Goal: Information Seeking & Learning: Learn about a topic

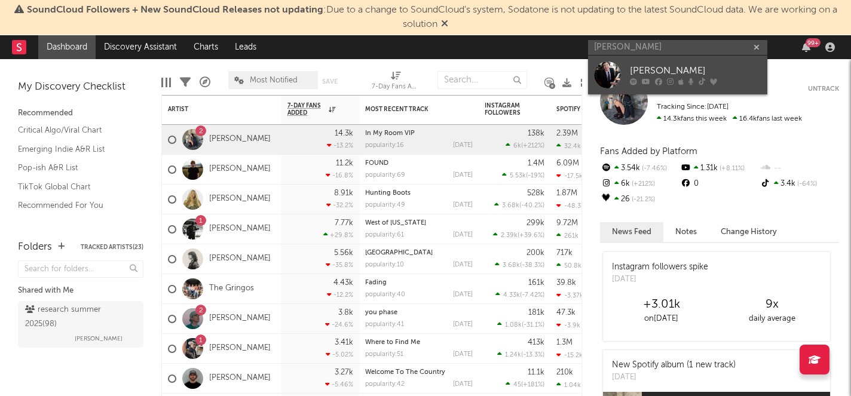
type input "oliver richman"
click at [639, 73] on div "[PERSON_NAME]" at bounding box center [696, 71] width 132 height 14
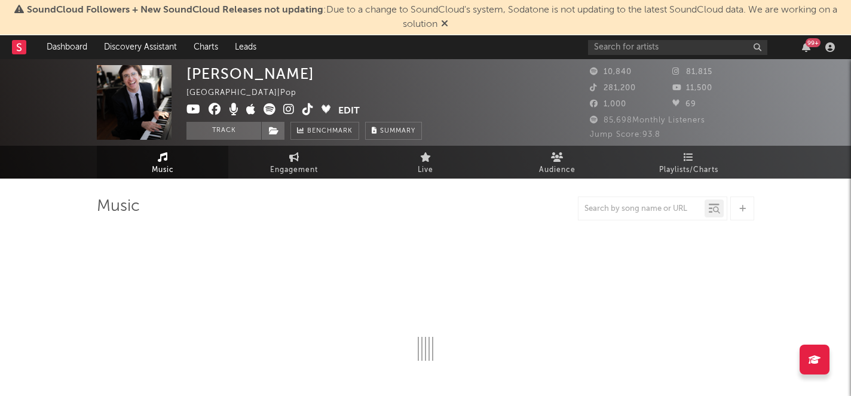
select select "6m"
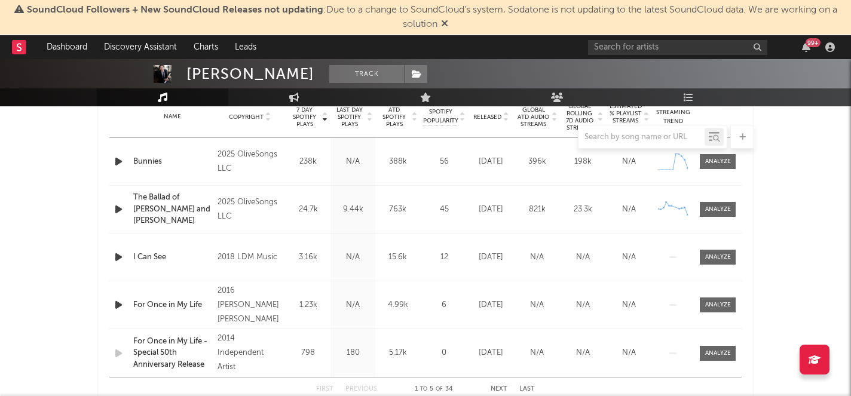
scroll to position [485, 0]
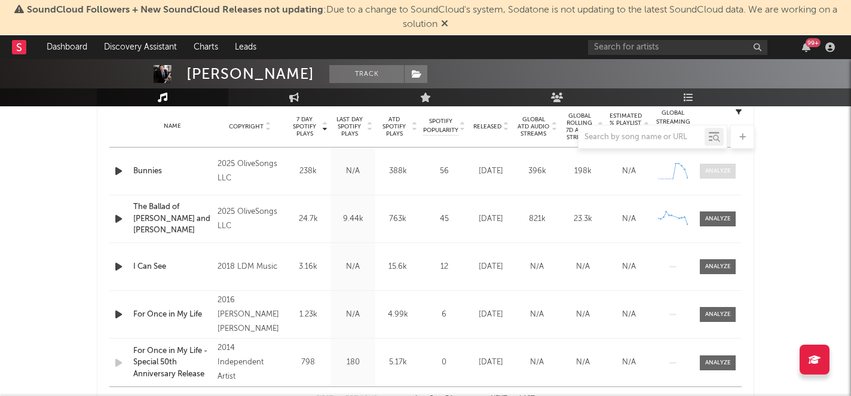
click at [727, 174] on div at bounding box center [719, 171] width 26 height 9
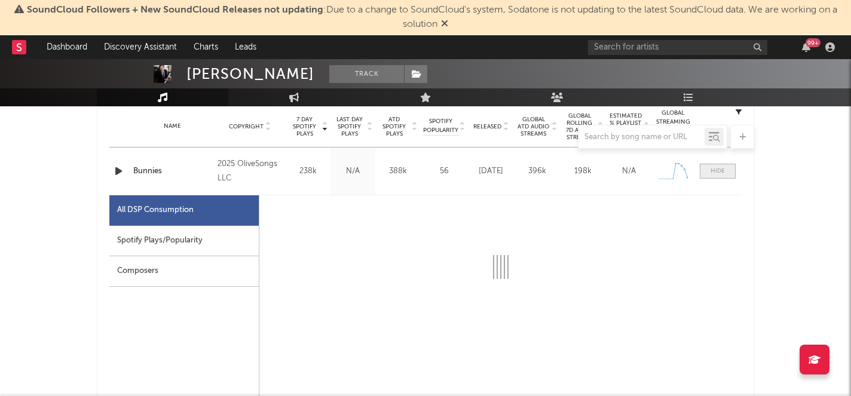
select select "1w"
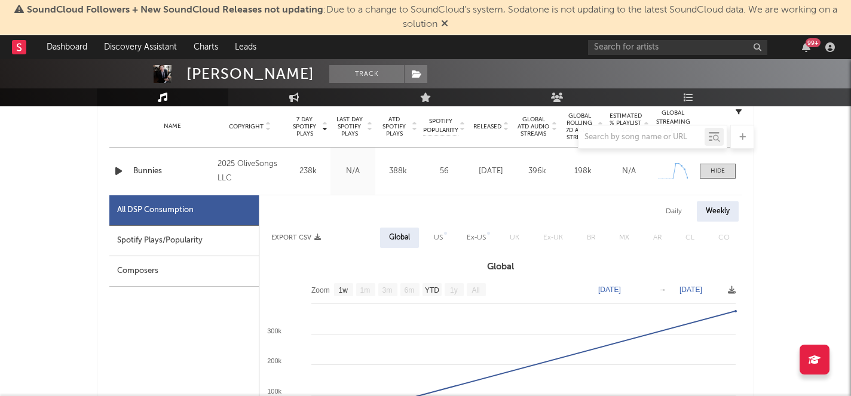
click at [176, 240] on div "Spotify Plays/Popularity" at bounding box center [183, 241] width 149 height 30
select select "1w"
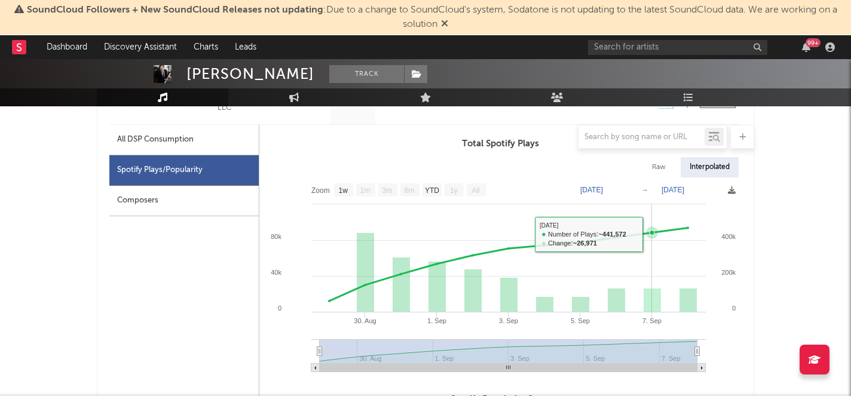
scroll to position [523, 0]
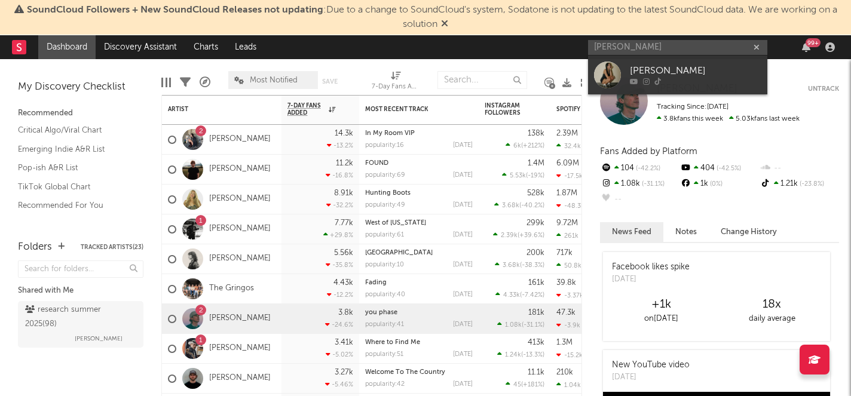
click at [605, 48] on input "haley picardi" at bounding box center [677, 47] width 179 height 15
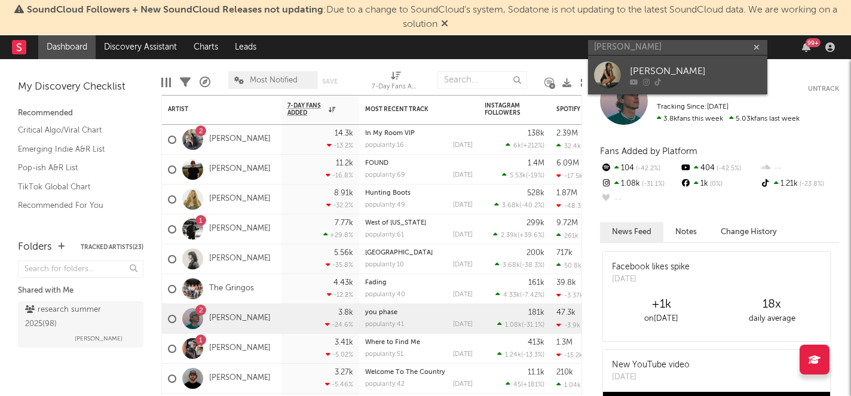
type input "haley picardi"
click at [655, 83] on icon at bounding box center [658, 81] width 7 height 7
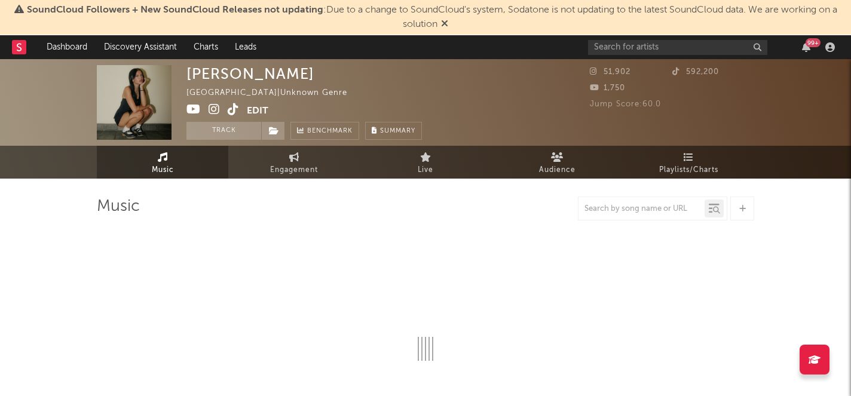
select select "1w"
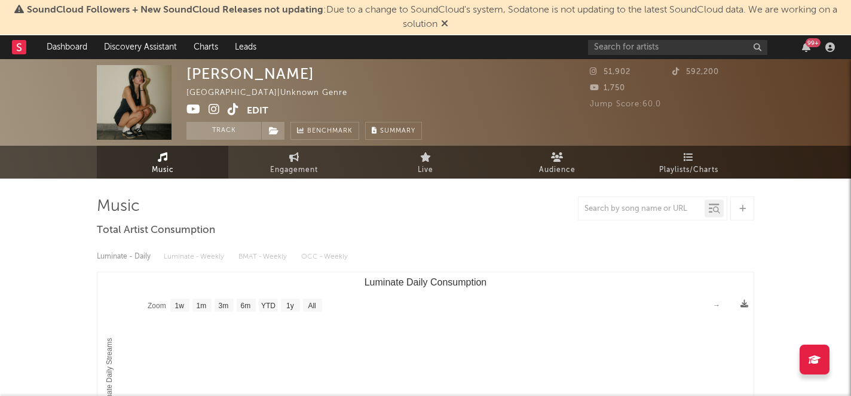
click at [229, 110] on icon at bounding box center [233, 109] width 11 height 12
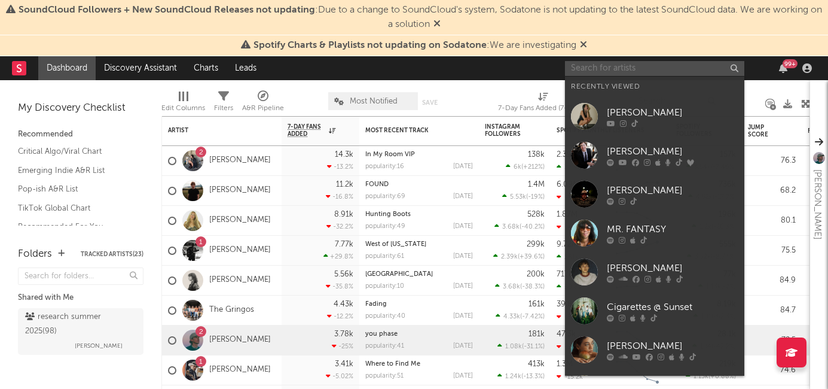
click at [610, 68] on input "text" at bounding box center [654, 68] width 179 height 15
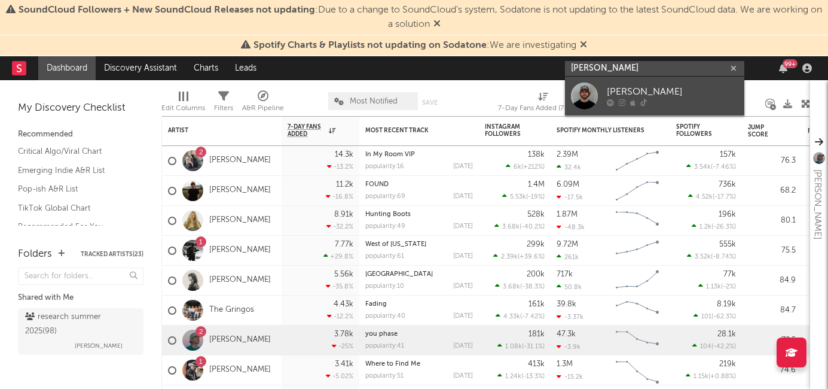
type input "[PERSON_NAME]"
click at [621, 90] on div "[PERSON_NAME]" at bounding box center [673, 92] width 132 height 14
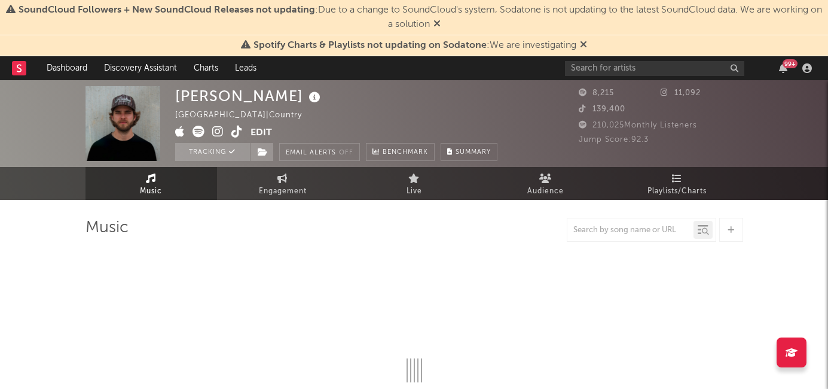
click at [441, 25] on icon at bounding box center [436, 24] width 7 height 10
select select "6m"
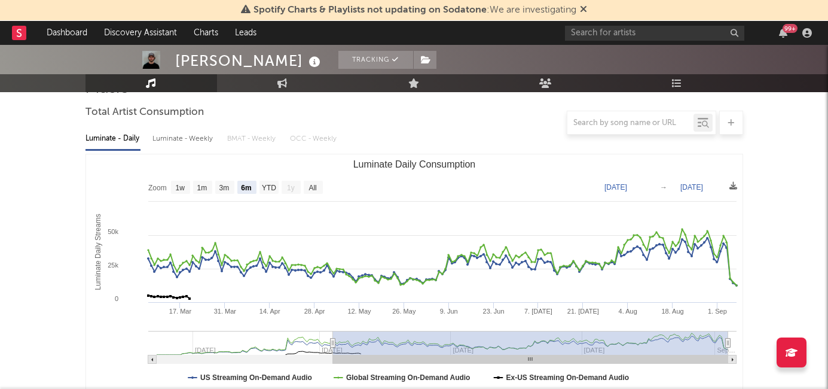
scroll to position [115, 0]
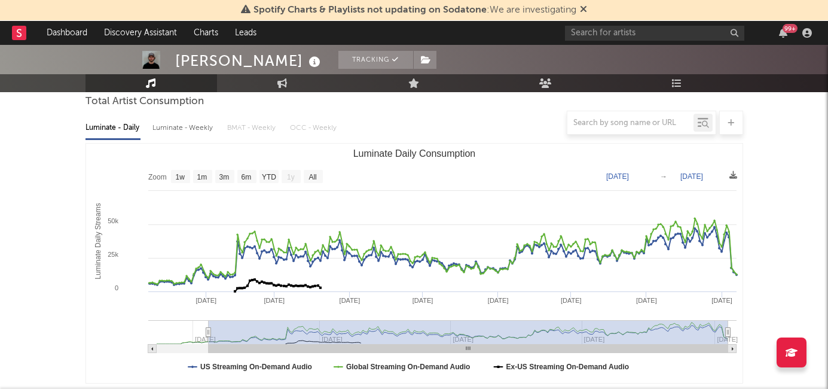
type input "2024-12-27"
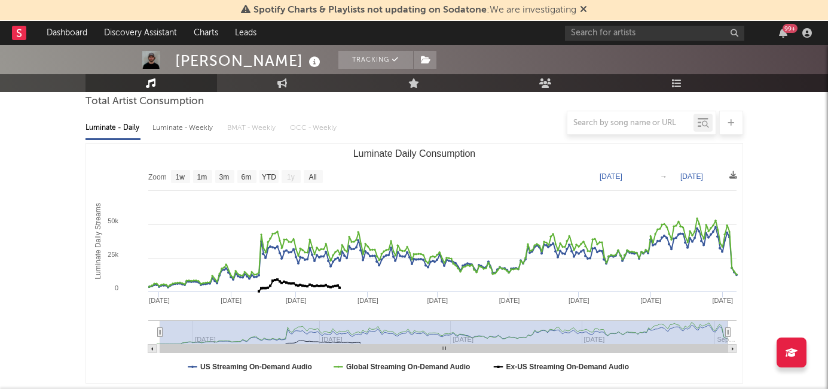
select select "All"
type input "2024-12-15"
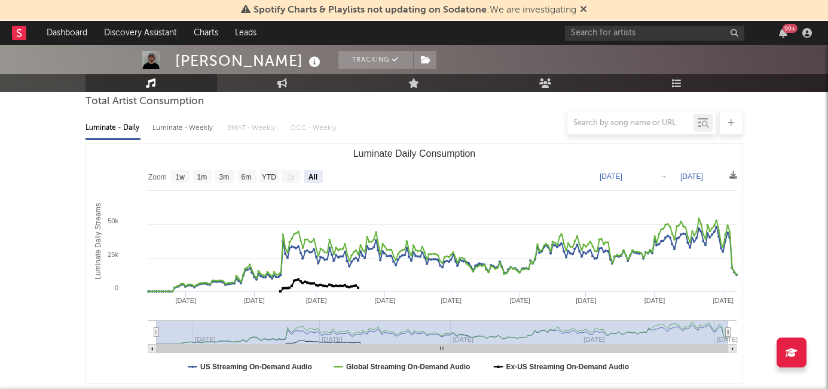
drag, startPoint x: 334, startPoint y: 333, endPoint x: 105, endPoint y: 347, distance: 229.4
click at [105, 347] on icon "Created with Highcharts 10.3.3 Luminate Daily Streams Luminate Daily Consumptio…" at bounding box center [414, 263] width 657 height 239
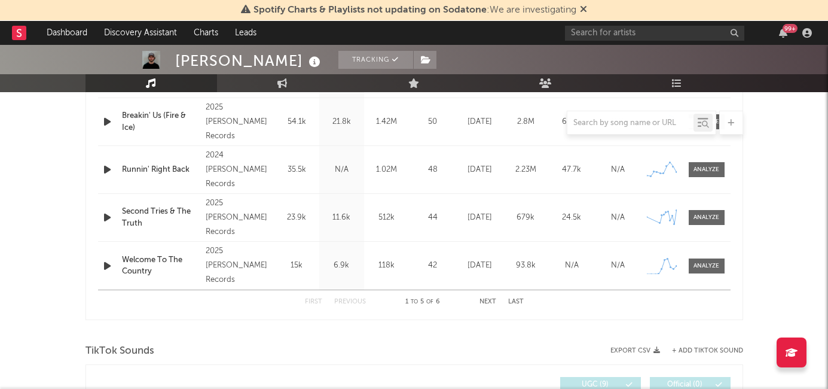
scroll to position [551, 0]
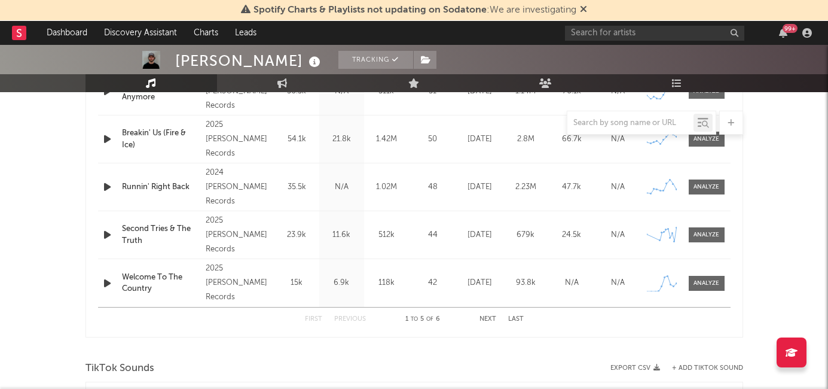
click at [489, 319] on button "Next" at bounding box center [488, 319] width 17 height 7
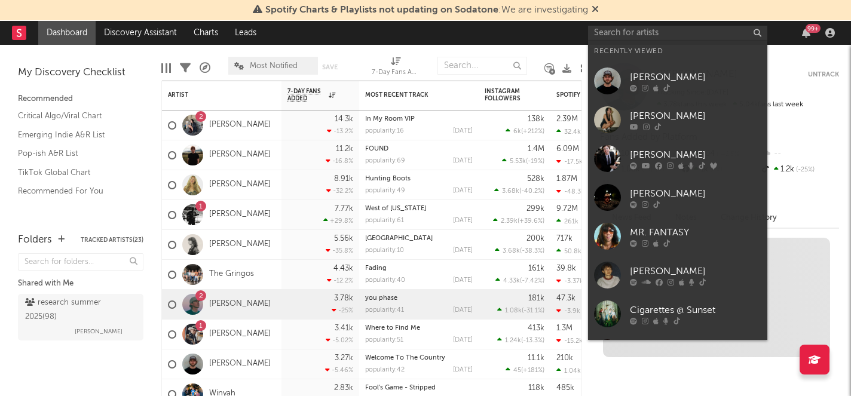
click at [633, 35] on input "text" at bounding box center [677, 33] width 179 height 15
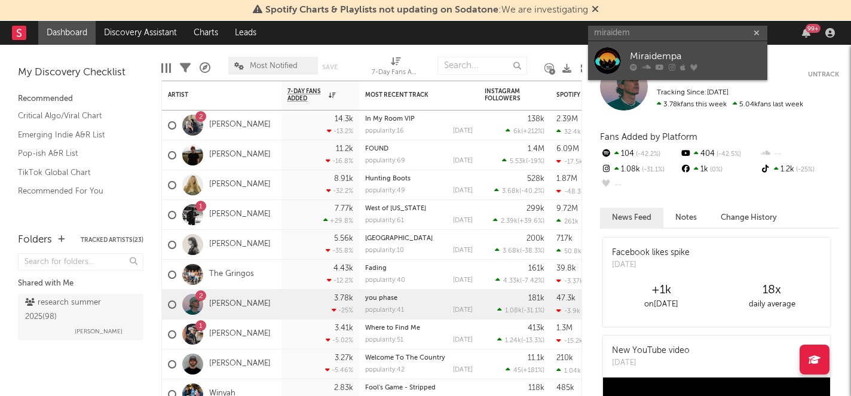
type input "miraidem"
click at [652, 54] on div "Miraidempa" at bounding box center [696, 57] width 132 height 14
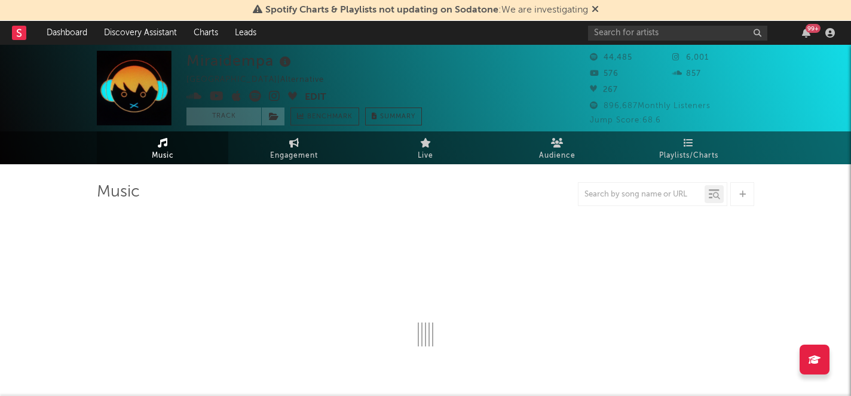
select select "6m"
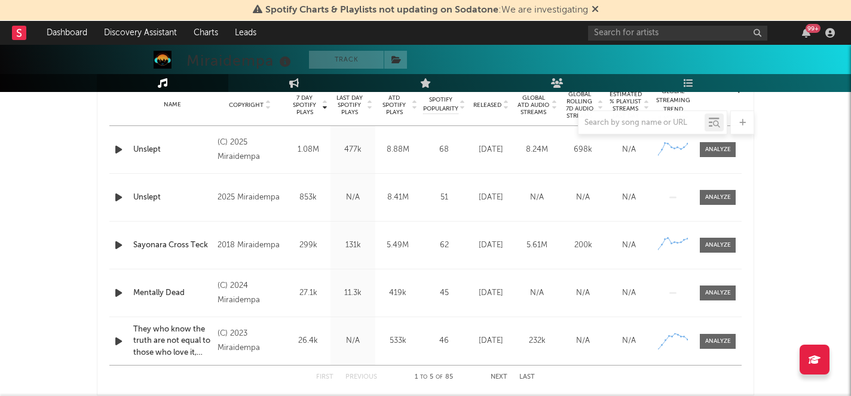
scroll to position [502, 0]
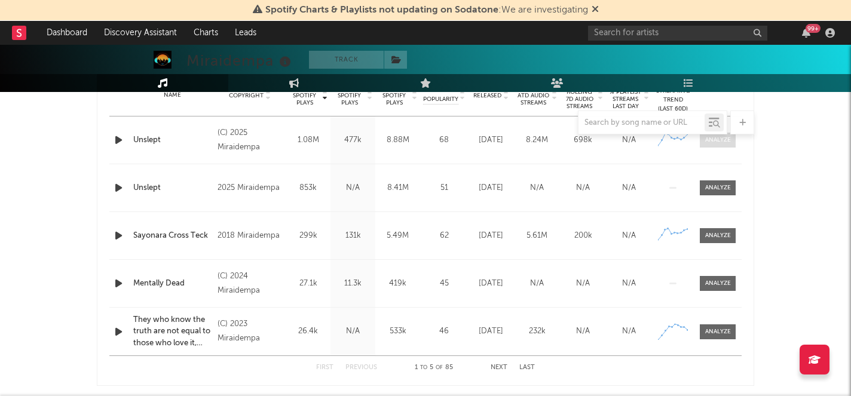
click at [706, 143] on div at bounding box center [719, 140] width 26 height 9
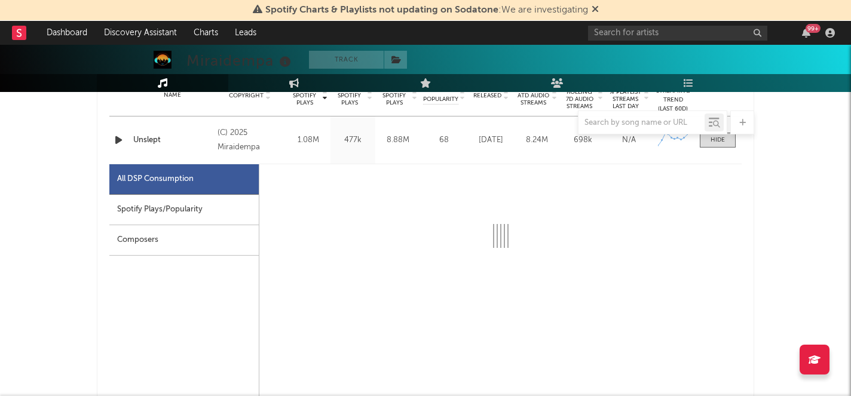
select select "1w"
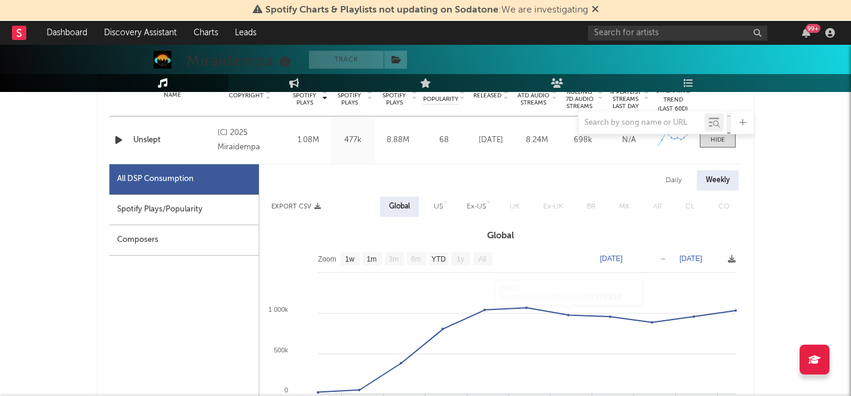
click at [441, 210] on div "US" at bounding box center [438, 207] width 9 height 14
select select "1w"
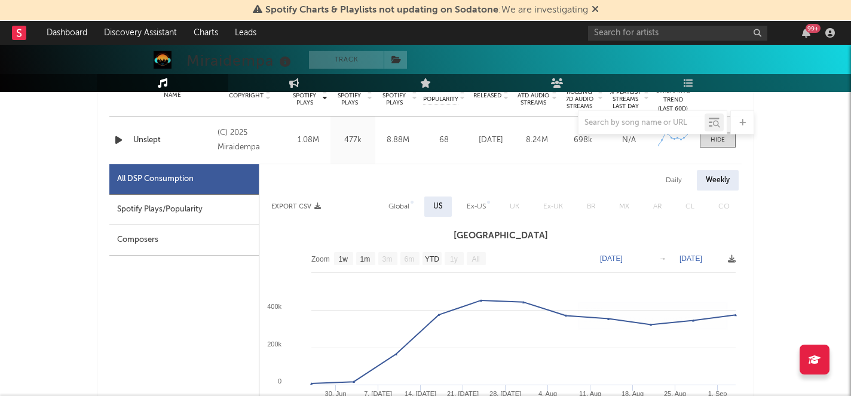
click at [672, 177] on div "Daily" at bounding box center [674, 180] width 34 height 20
select select "1w"
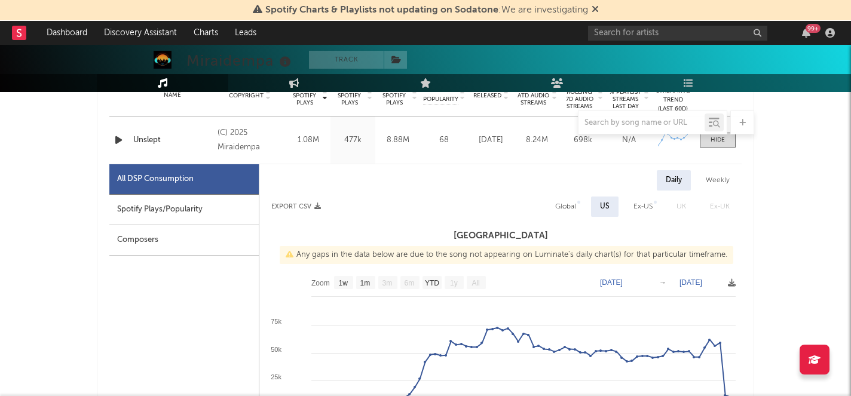
click at [697, 177] on div "Daily Weekly" at bounding box center [500, 180] width 483 height 20
click at [707, 177] on div "Weekly" at bounding box center [718, 180] width 42 height 20
select select "1w"
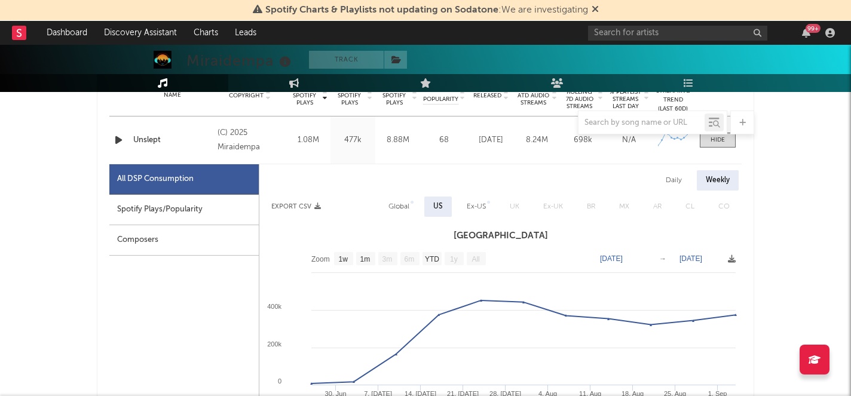
click at [395, 210] on div "Global" at bounding box center [399, 207] width 21 height 14
select select "1w"
